Goal: Information Seeking & Learning: Learn about a topic

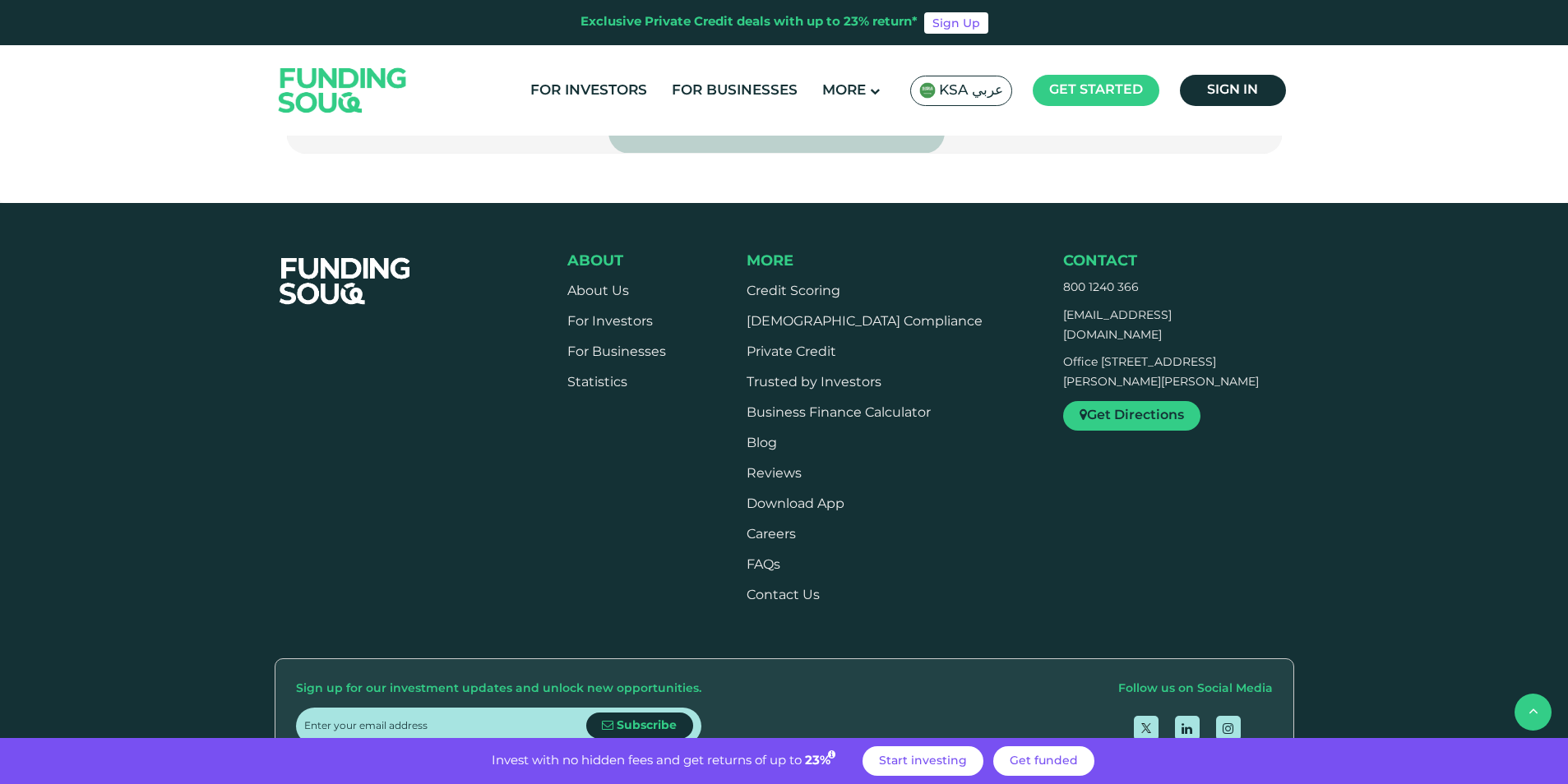
scroll to position [2549, 0]
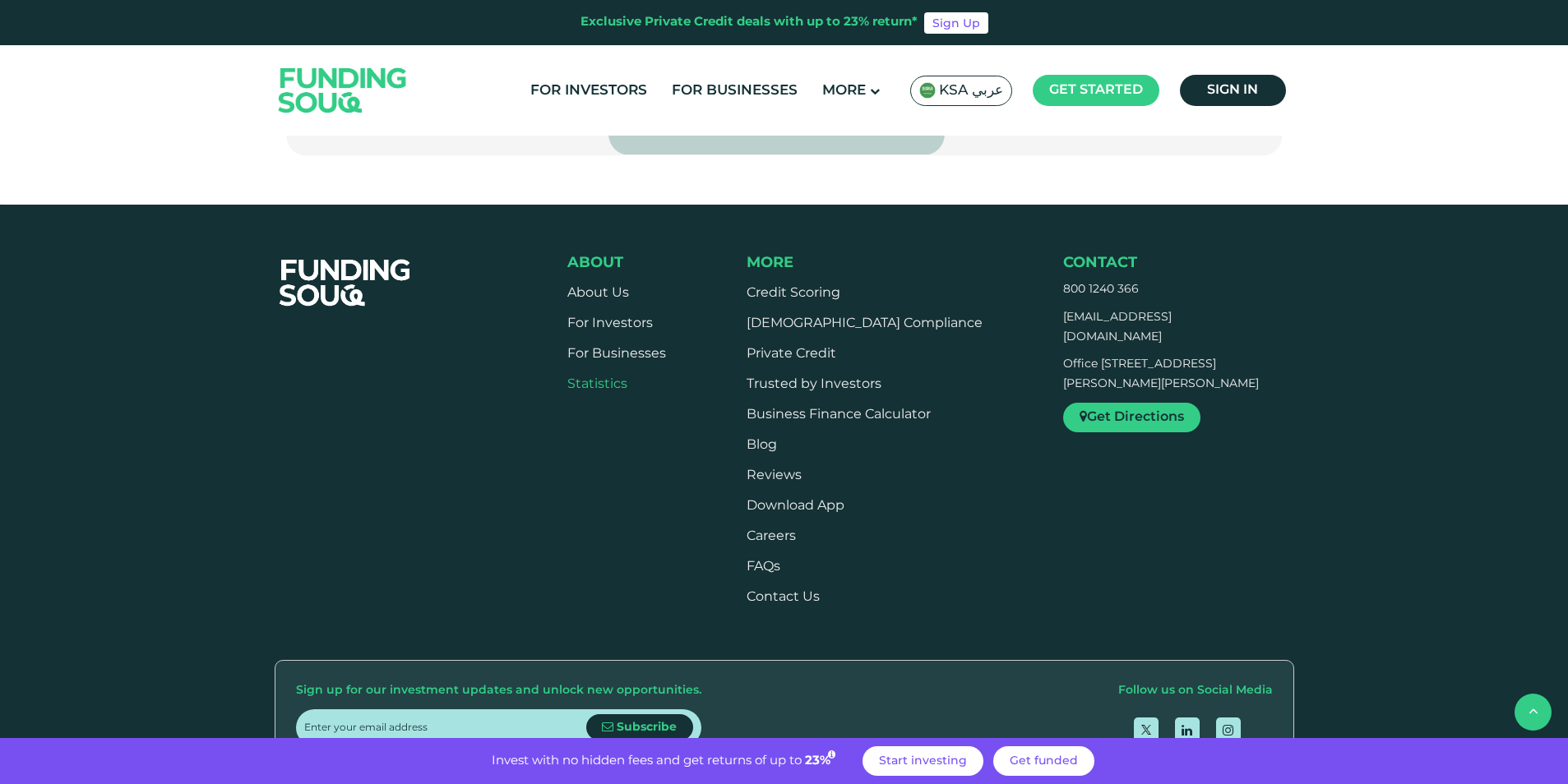
click at [599, 378] on link "Statistics" at bounding box center [597, 385] width 60 height 13
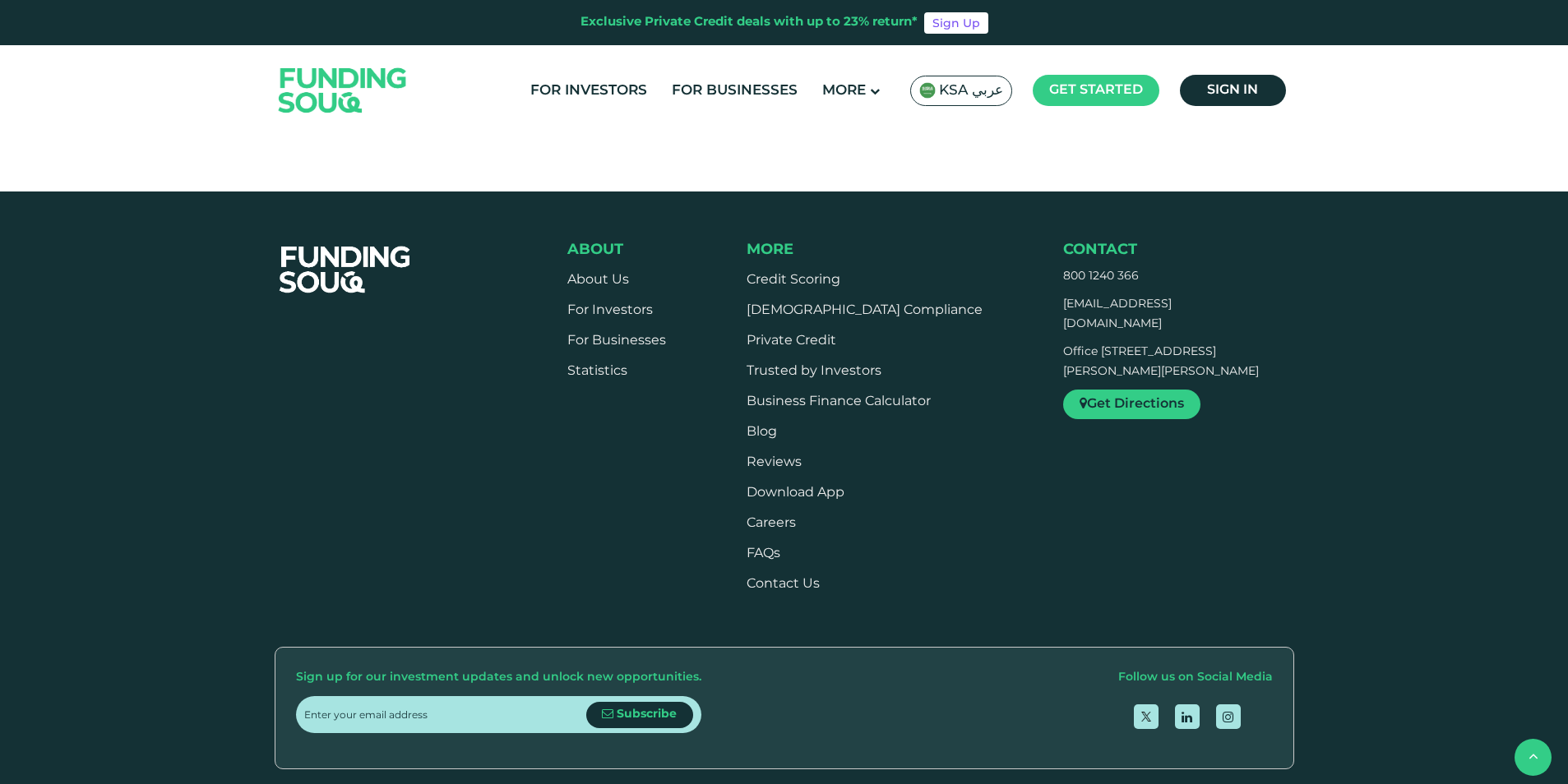
scroll to position [1315, 0]
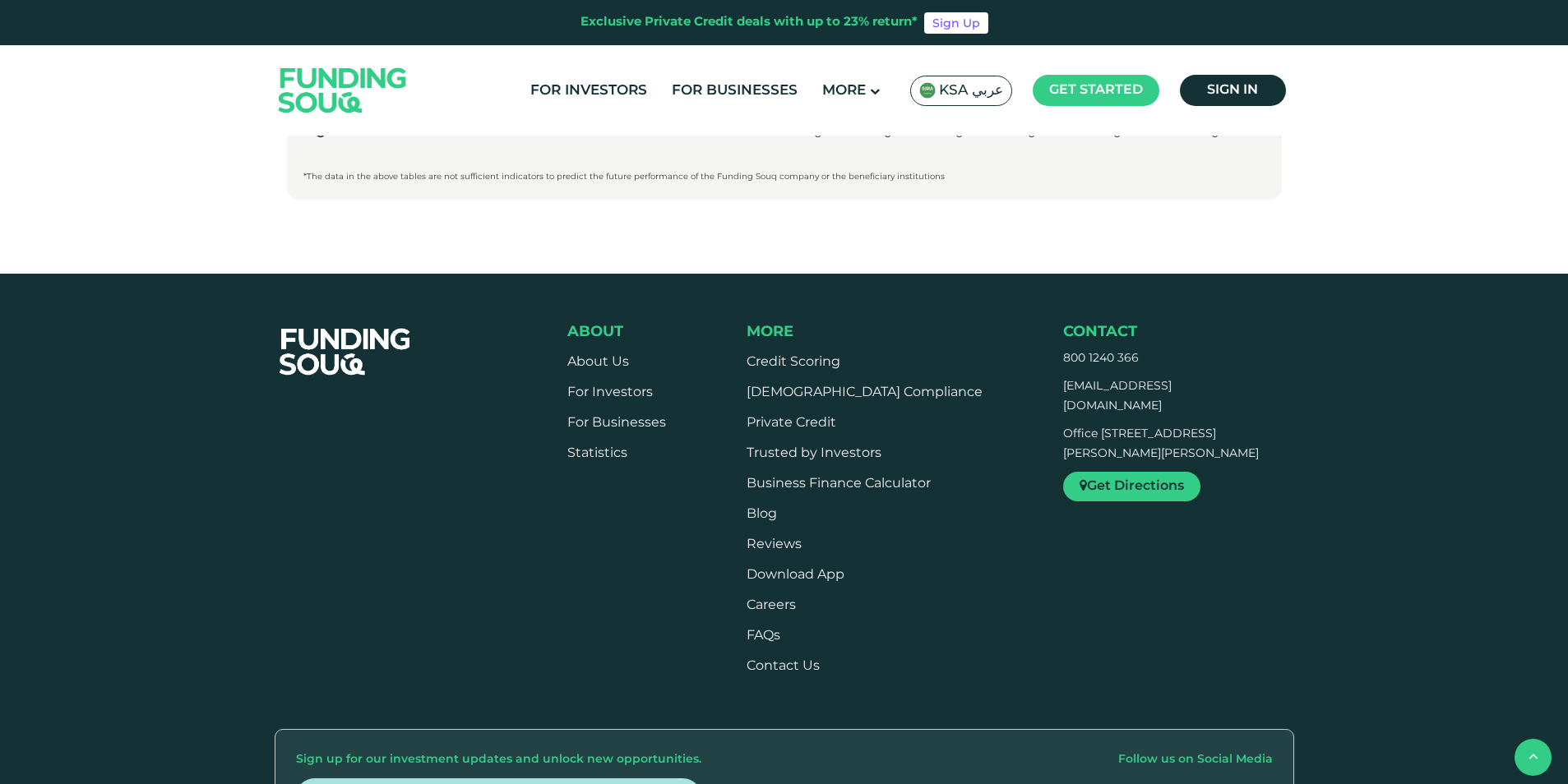
click at [827, 417] on li "Private Credit" at bounding box center [864, 424] width 236 height 18
click at [570, 392] on link "For Investors" at bounding box center [610, 393] width 86 height 13
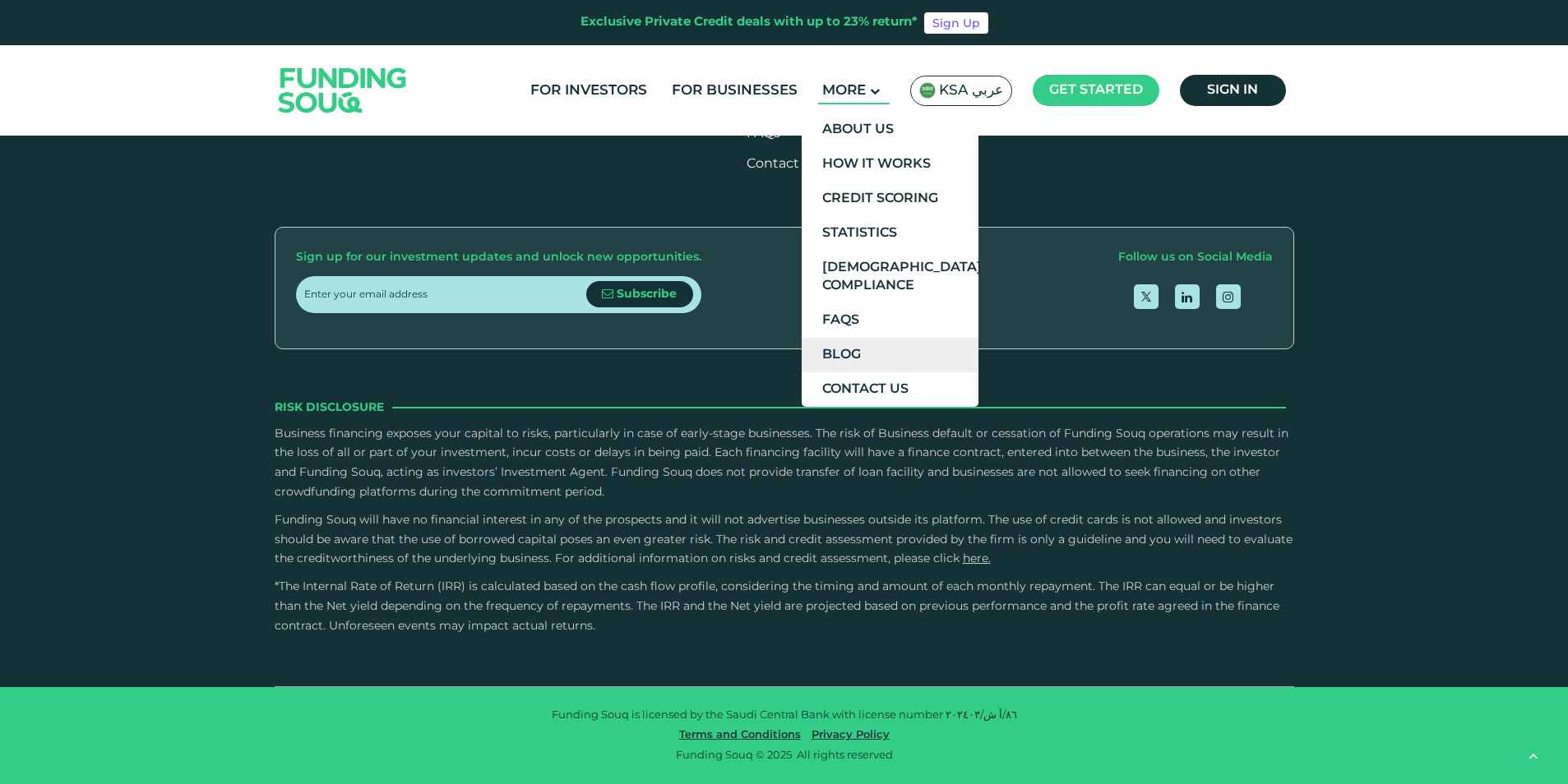
scroll to position [5016, 0]
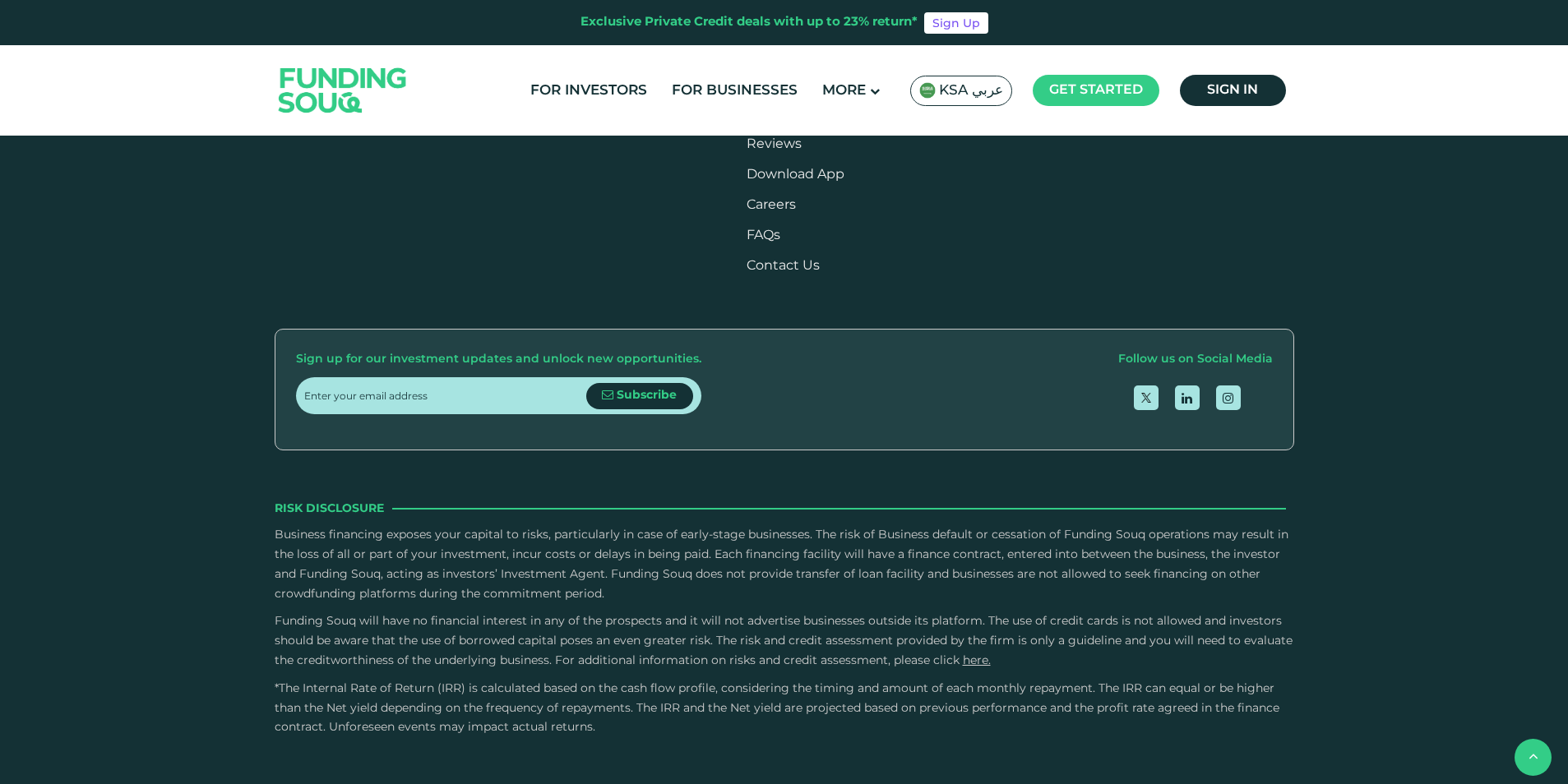
click at [869, 62] on li "Trusted by Investors" at bounding box center [864, 53] width 236 height 18
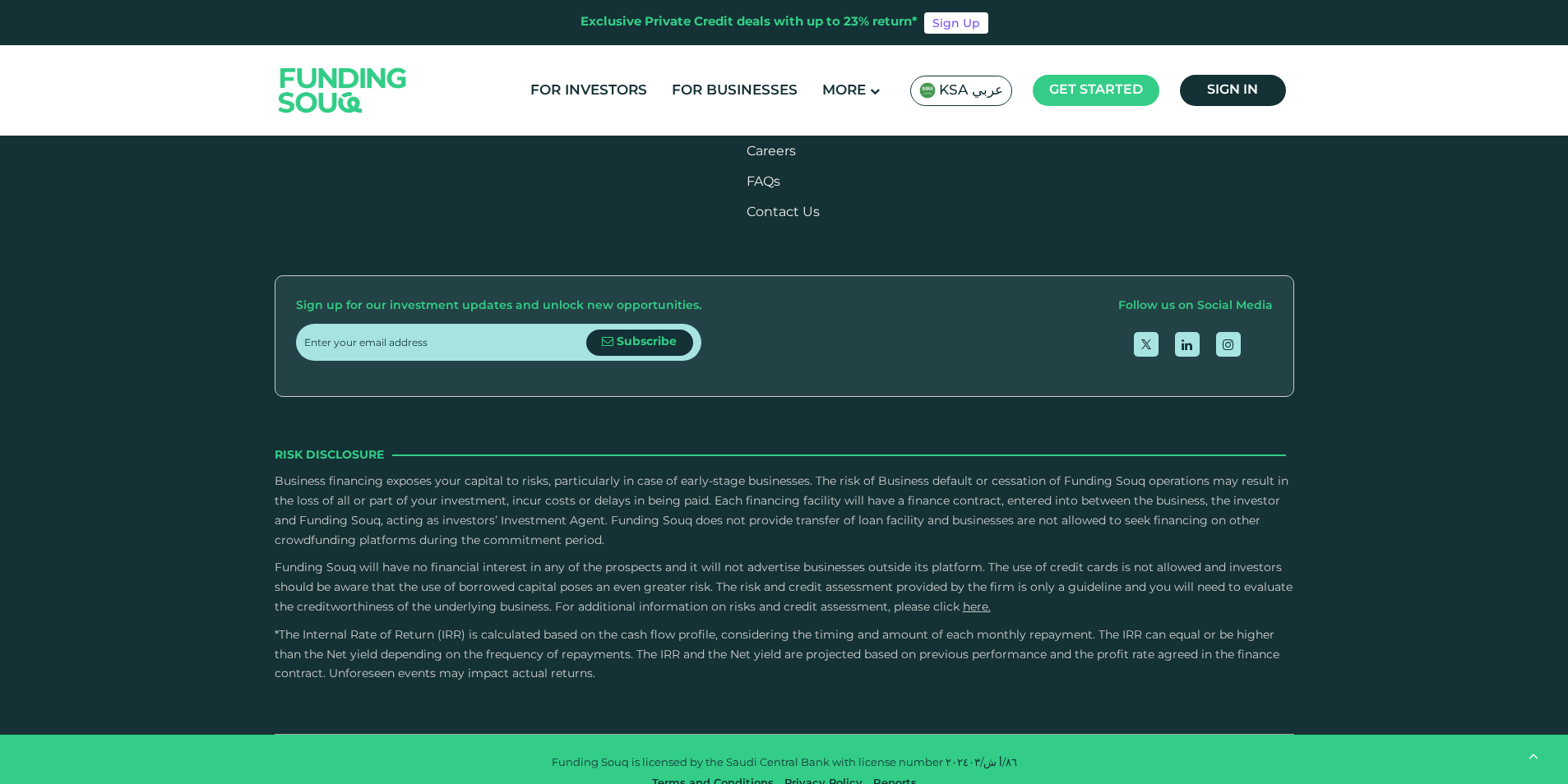
scroll to position [2316, 0]
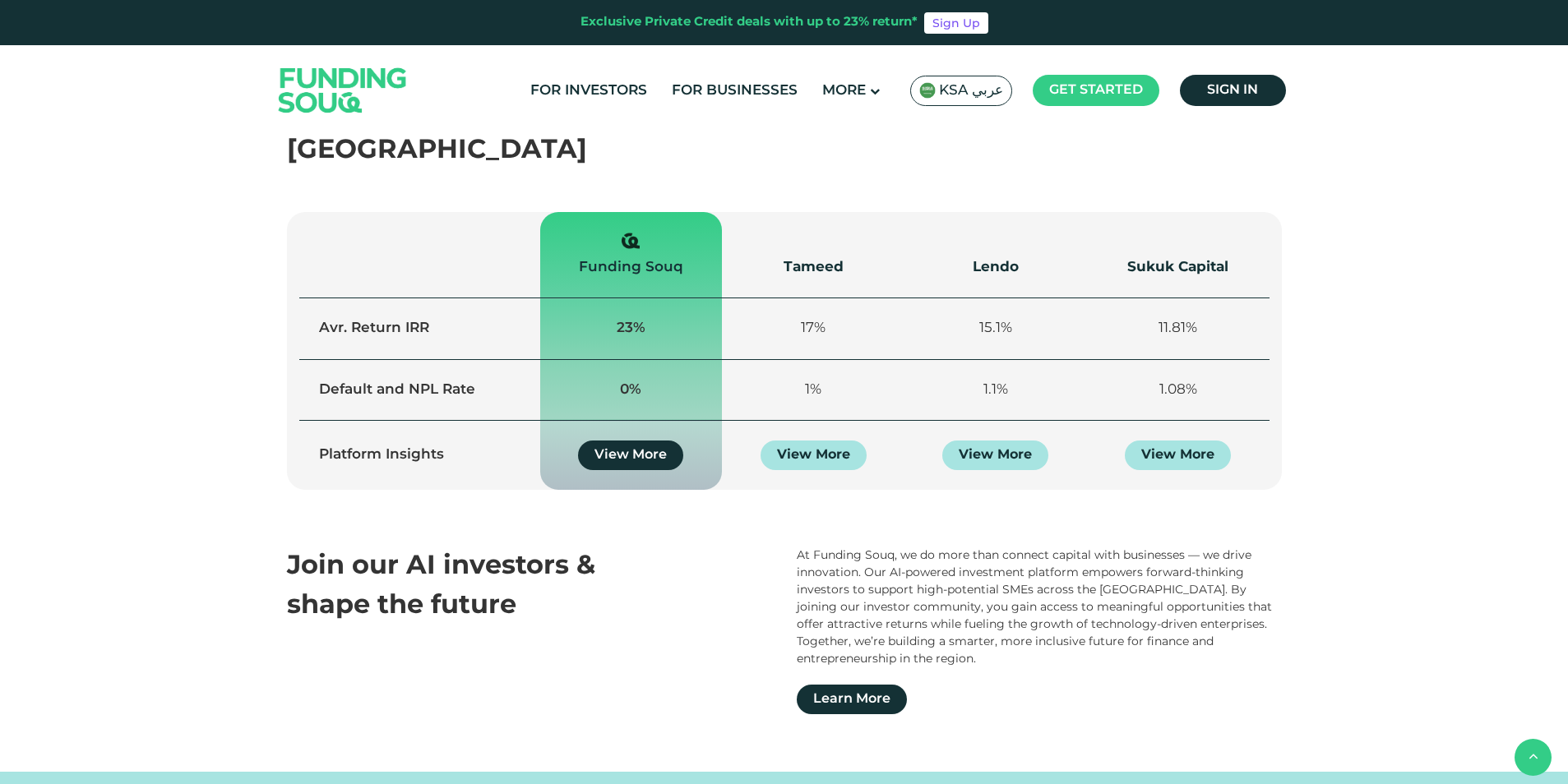
scroll to position [1233, 0]
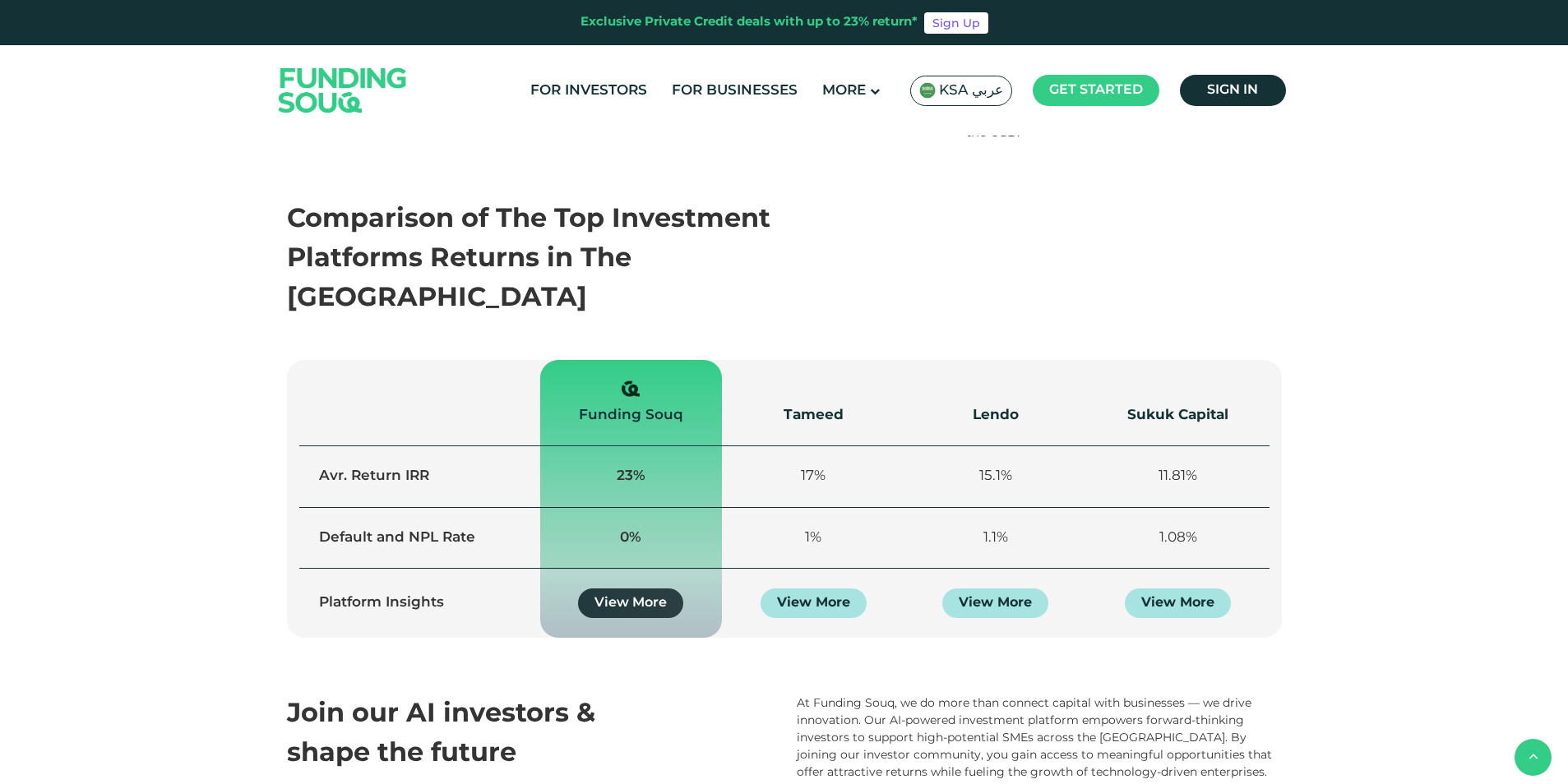
click at [632, 589] on link "View More" at bounding box center [630, 603] width 106 height 30
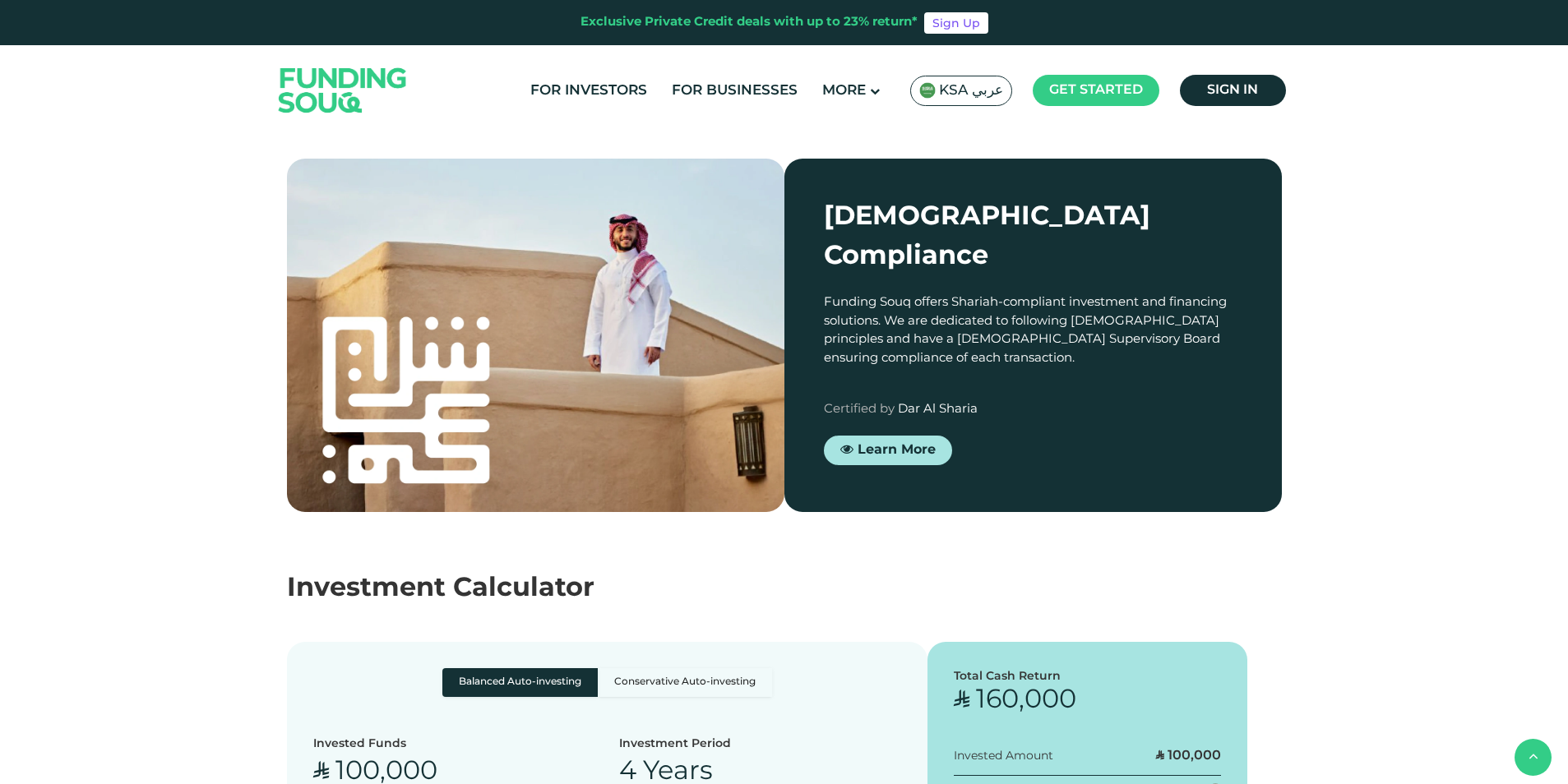
scroll to position [2302, 0]
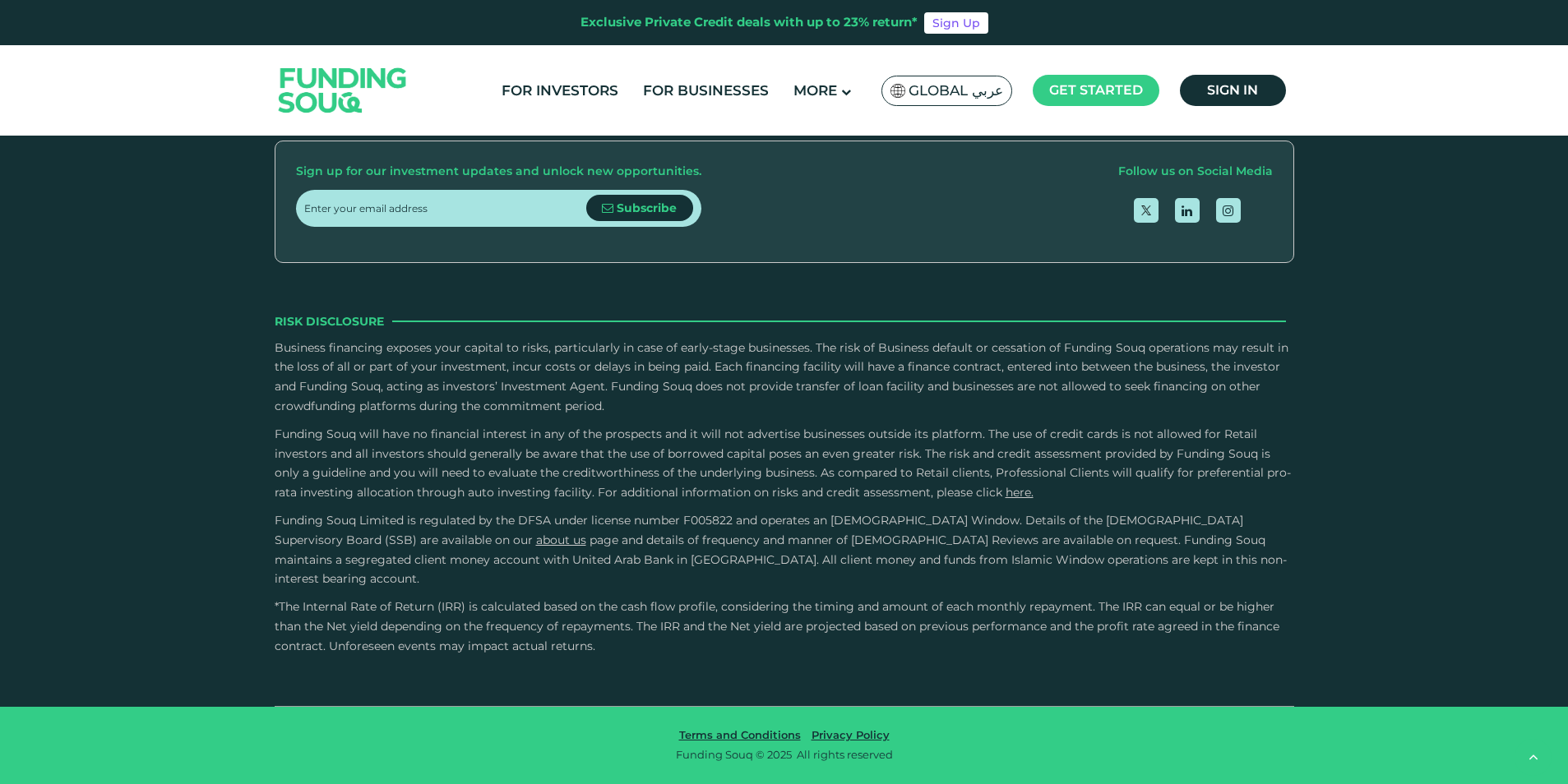
type tc-range-slider "4"
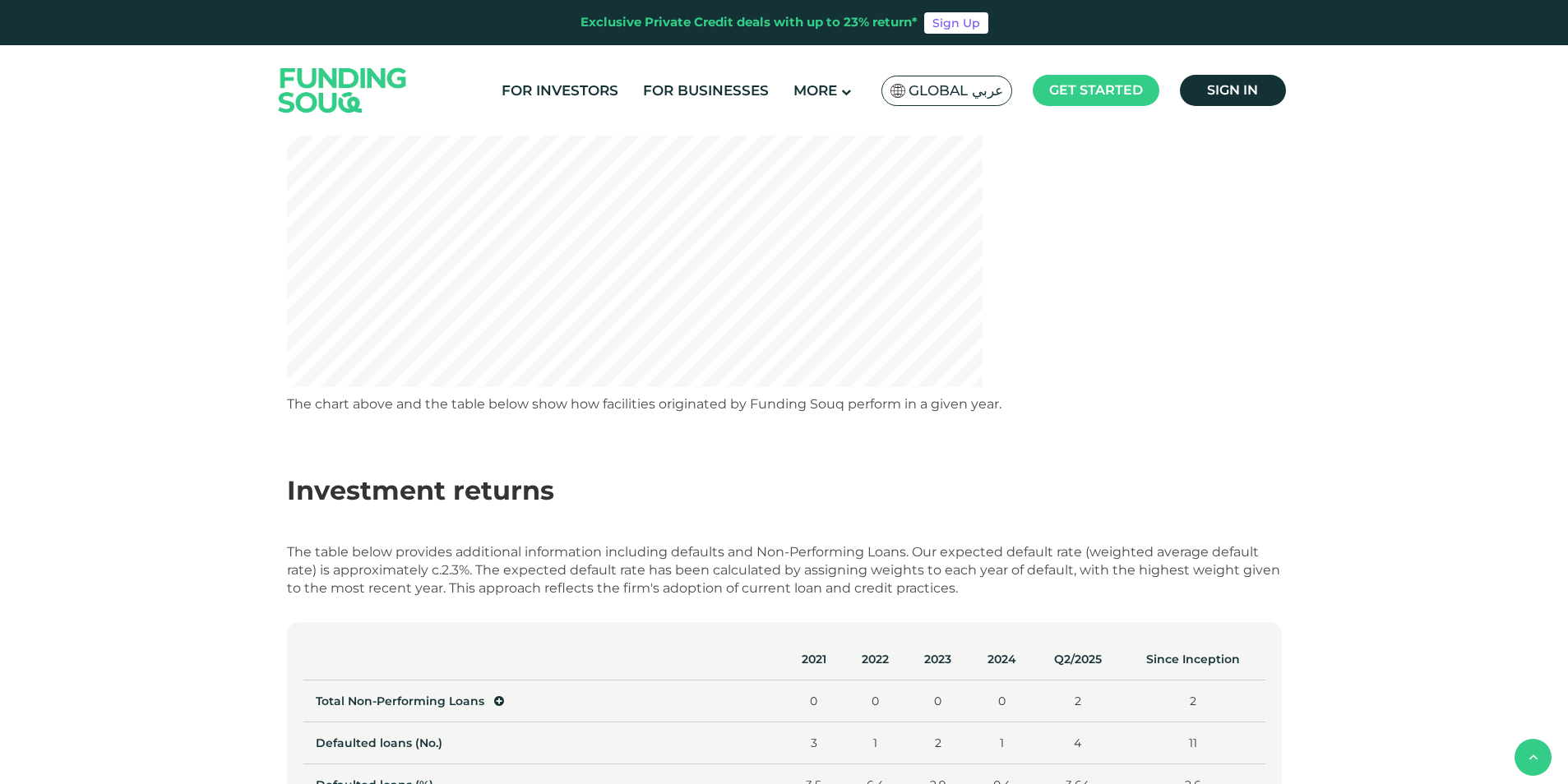
scroll to position [740, 0]
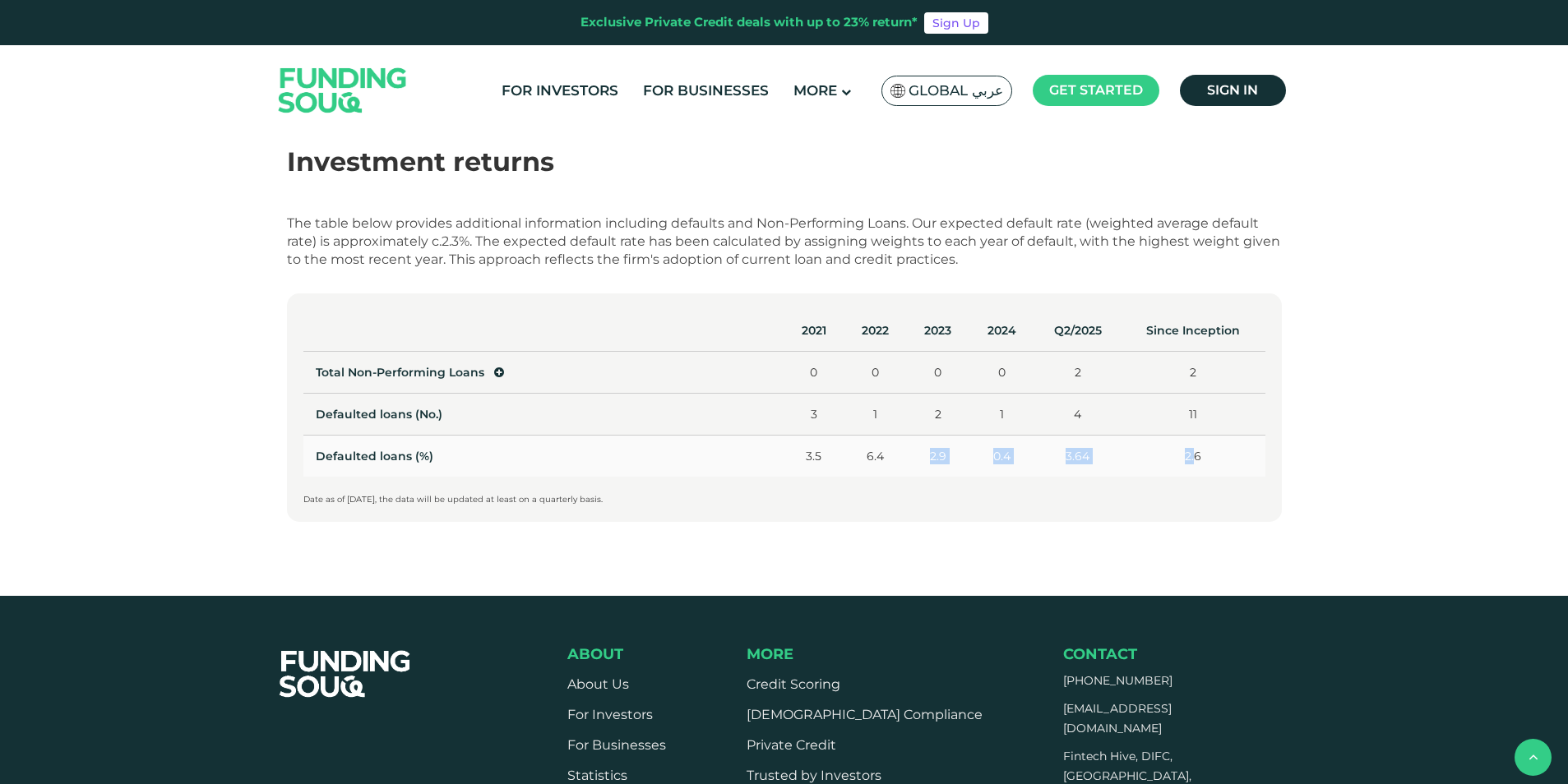
drag, startPoint x: 1097, startPoint y: 453, endPoint x: 870, endPoint y: 447, distance: 227.1
click at [870, 447] on tr "Defaulted loans (%) 3.5 6.4 2.9 0.4 3.64 2.6" at bounding box center [784, 456] width 962 height 42
drag, startPoint x: 870, startPoint y: 447, endPoint x: 842, endPoint y: 446, distance: 28.0
click at [844, 446] on td "3.5" at bounding box center [814, 456] width 60 height 42
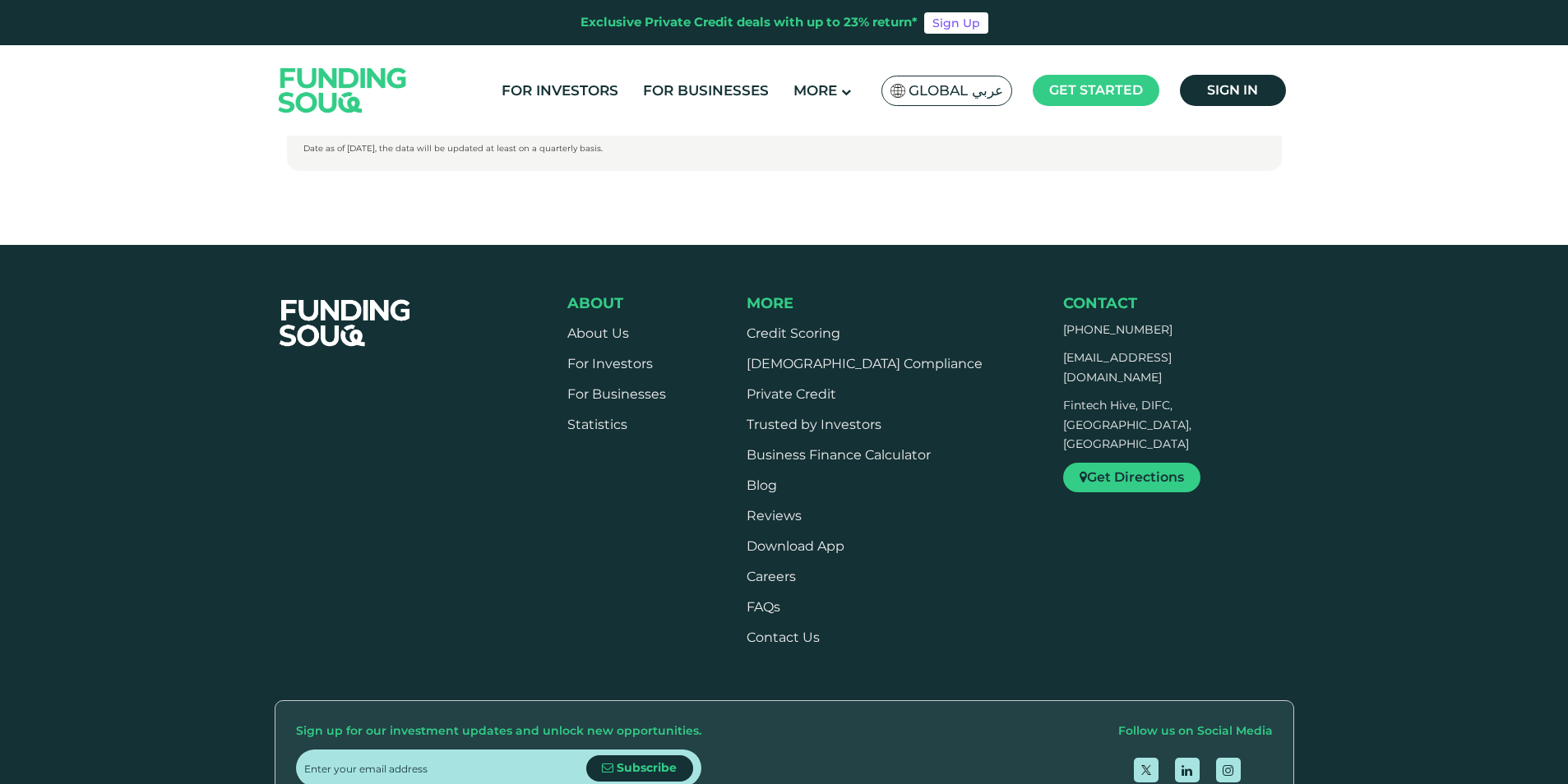
scroll to position [0, 0]
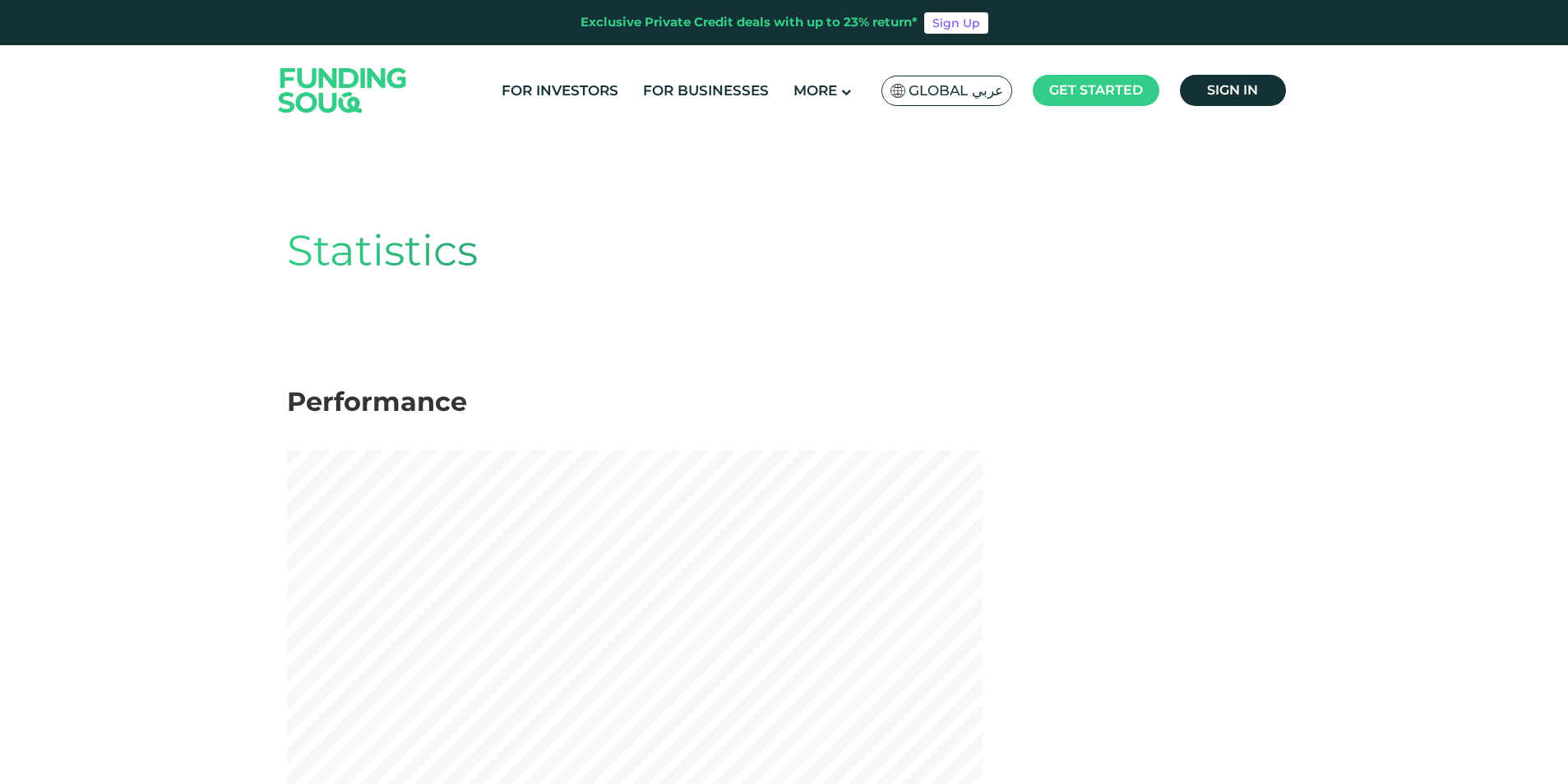
drag, startPoint x: 995, startPoint y: 518, endPoint x: 1015, endPoint y: 94, distance: 424.5
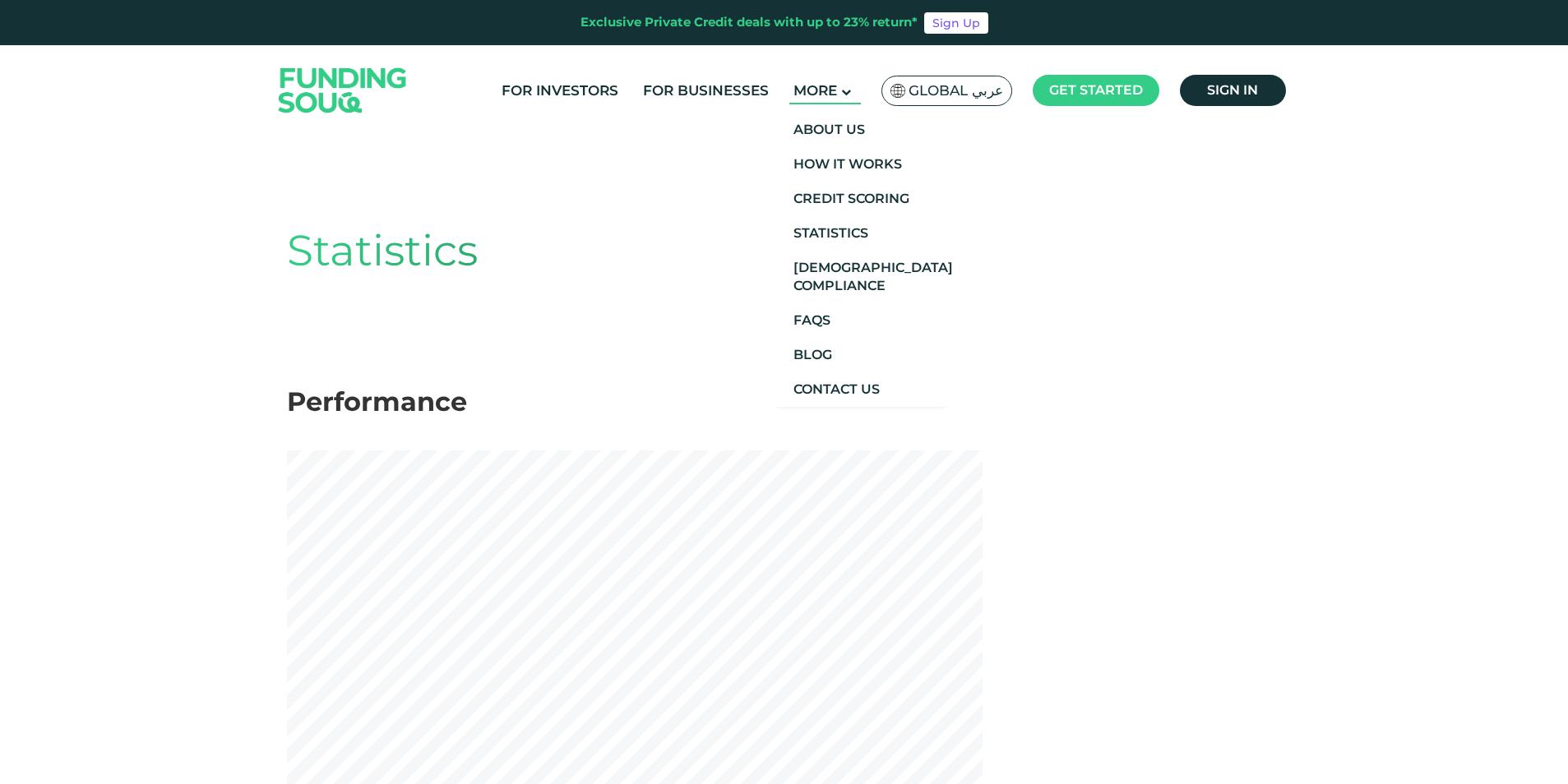
click at [816, 93] on span "More" at bounding box center [815, 90] width 43 height 16
